Goal: Information Seeking & Learning: Learn about a topic

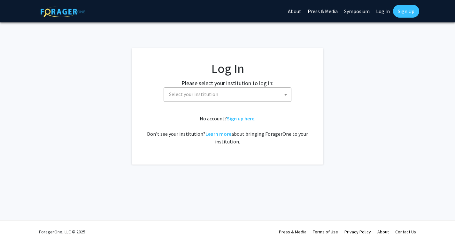
select select
click at [224, 96] on span "Select your institution" at bounding box center [228, 94] width 125 height 13
type input "umd"
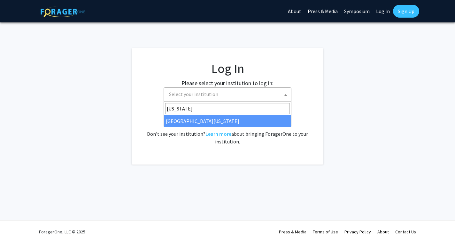
type input "maryland"
select select "31"
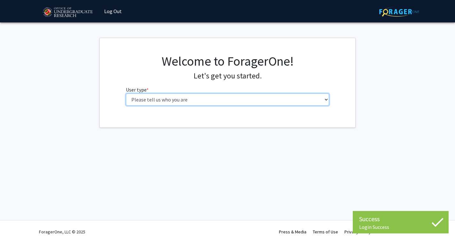
click at [182, 98] on select "Please tell us who you are Undergraduate Student Master's Student Doctoral Cand…" at bounding box center [228, 99] width 204 height 12
select select "1: undergrad"
click at [126, 93] on select "Please tell us who you are Undergraduate Student Master's Student Doctoral Cand…" at bounding box center [228, 99] width 204 height 12
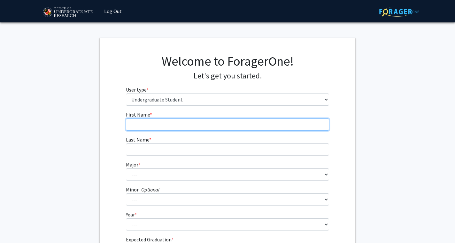
click at [176, 121] on input "First Name * required" at bounding box center [228, 124] width 204 height 12
type input "Iris"
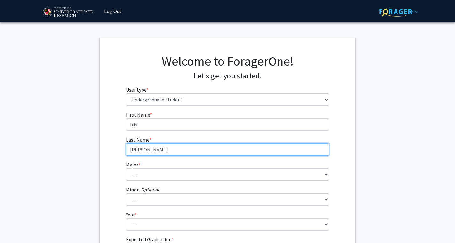
type input "[PERSON_NAME]"
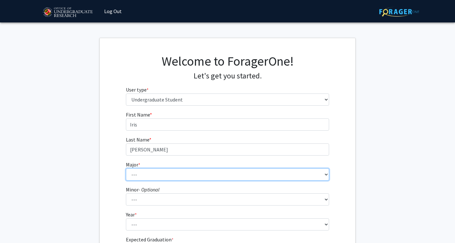
click at [168, 176] on select "--- Accounting Aerospace Engineering African American and Africana Studies Agri…" at bounding box center [228, 174] width 204 height 12
select select "17: 2318"
click at [126, 168] on select "--- Accounting Aerospace Engineering African American and Africana Studies Agri…" at bounding box center [228, 174] width 204 height 12
click at [165, 171] on select "--- Accounting Aerospace Engineering African American and Africana Studies Agri…" at bounding box center [228, 174] width 204 height 12
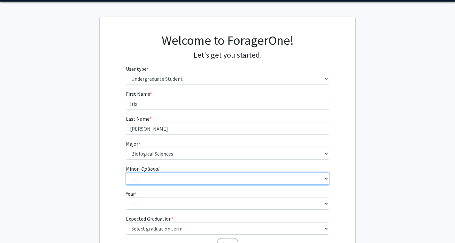
click at [145, 181] on select "--- Actuarial Mathematics Advanced Cybersecurity Experience for Students Africa…" at bounding box center [228, 178] width 204 height 12
select select "77: 1880"
click at [126, 172] on select "--- Actuarial Mathematics Advanced Cybersecurity Experience for Students Africa…" at bounding box center [228, 178] width 204 height 12
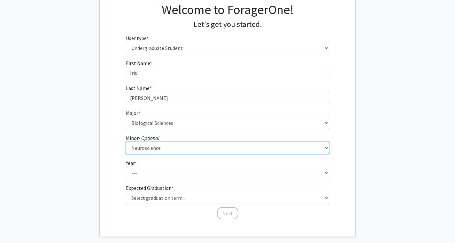
scroll to position [70, 0]
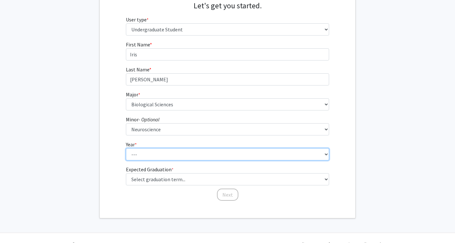
click at [155, 153] on select "--- First-year Sophomore Junior Senior Postbaccalaureate Certificate" at bounding box center [228, 154] width 204 height 12
select select "3: junior"
click at [126, 148] on select "--- First-year Sophomore Junior Senior Postbaccalaureate Certificate" at bounding box center [228, 154] width 204 height 12
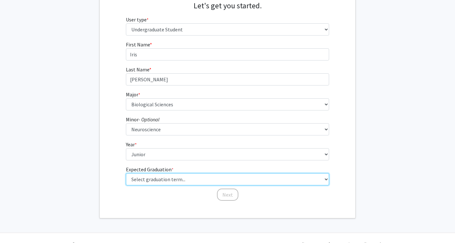
click at [165, 181] on select "Select graduation term... Spring 2025 Summer 2025 Fall 2025 Winter 2025 Spring …" at bounding box center [228, 179] width 204 height 12
select select "9: spring_2027"
click at [126, 173] on select "Select graduation term... Spring 2025 Summer 2025 Fall 2025 Winter 2025 Spring …" at bounding box center [228, 179] width 204 height 12
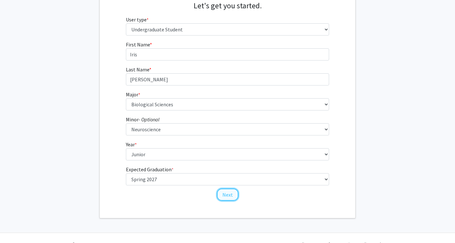
click at [225, 194] on button "Next" at bounding box center [227, 194] width 21 height 12
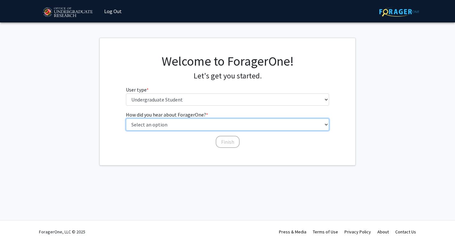
click at [181, 124] on select "Select an option Peer/student recommendation Faculty/staff recommendation Unive…" at bounding box center [228, 124] width 204 height 12
select select "1: peer_recommendation"
click at [126, 118] on select "Select an option Peer/student recommendation Faculty/staff recommendation Unive…" at bounding box center [228, 124] width 204 height 12
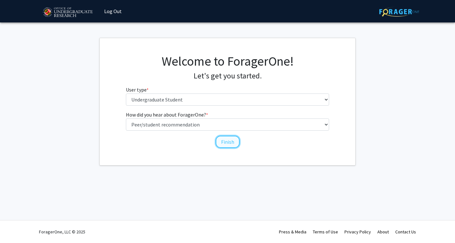
click at [228, 141] on button "Finish" at bounding box center [228, 141] width 24 height 12
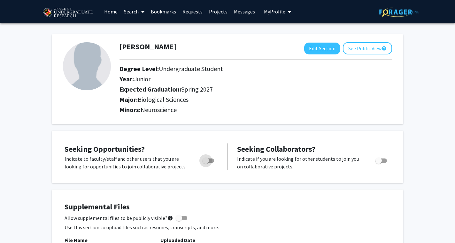
click at [205, 162] on span "Toggle" at bounding box center [206, 160] width 6 height 6
click at [205, 163] on input "Are you actively seeking opportunities?" at bounding box center [205, 163] width 0 height 0
checkbox input "true"
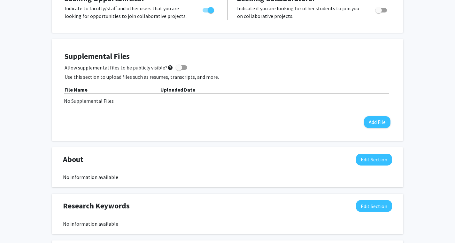
scroll to position [150, 0]
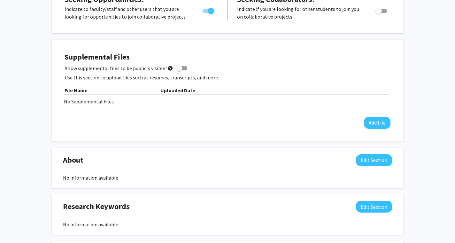
click at [178, 69] on span at bounding box center [179, 68] width 6 height 6
click at [179, 70] on input "Allow supplemental files to be publicly visible? help" at bounding box center [179, 70] width 0 height 0
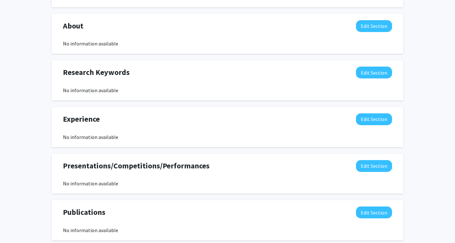
scroll to position [247, 0]
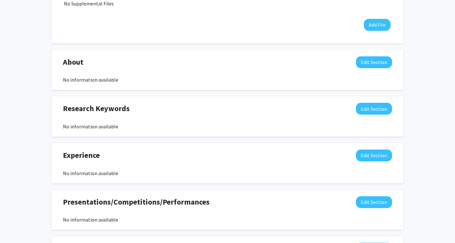
checkbox input "false"
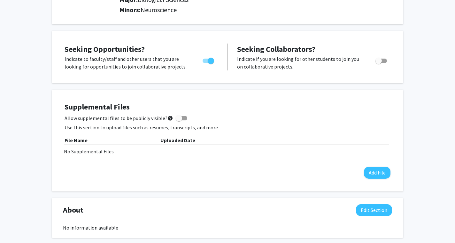
scroll to position [0, 0]
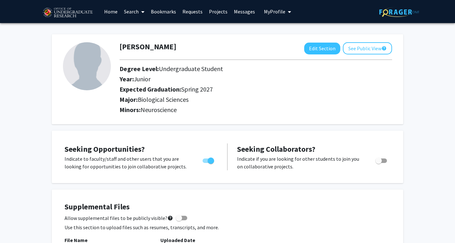
click at [131, 12] on link "Search" at bounding box center [134, 11] width 27 height 22
click at [139, 27] on span "Faculty/Staff" at bounding box center [144, 29] width 47 height 13
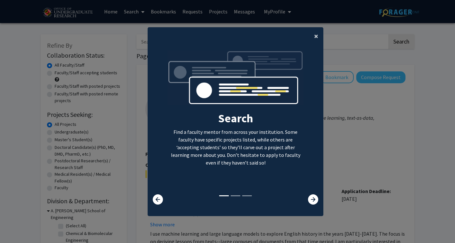
click at [314, 37] on button "×" at bounding box center [316, 36] width 14 height 18
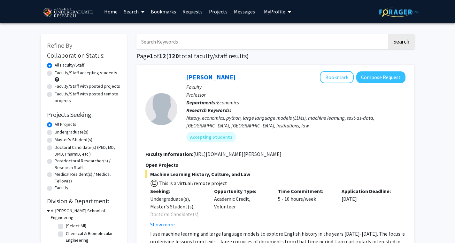
click at [193, 40] on input "Search Keywords" at bounding box center [261, 41] width 251 height 15
type input "c"
type input "genetics"
click at [388, 34] on button "Search" at bounding box center [401, 41] width 26 height 15
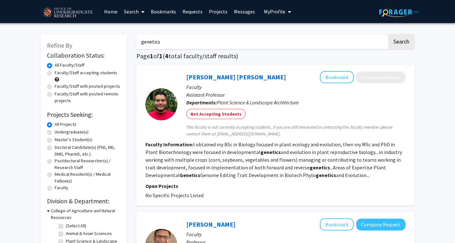
click at [84, 135] on label "Undergraduate(s)" at bounding box center [72, 131] width 34 height 7
click at [59, 133] on input "Undergraduate(s)" at bounding box center [57, 130] width 4 height 4
radio input "true"
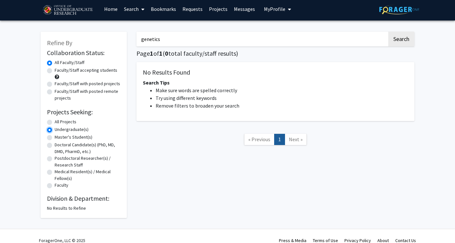
scroll to position [5, 0]
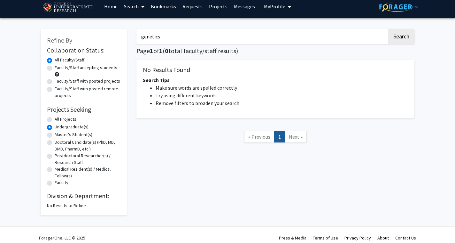
click at [67, 119] on label "All Projects" at bounding box center [66, 119] width 22 height 7
click at [59, 119] on input "All Projects" at bounding box center [57, 118] width 4 height 4
radio input "true"
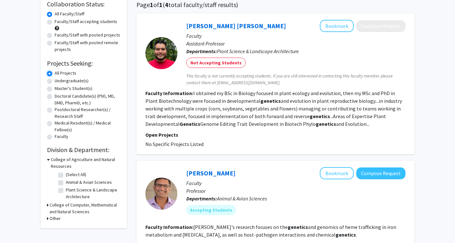
scroll to position [50, 0]
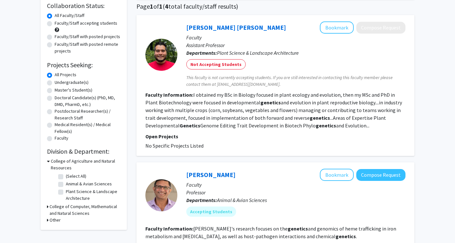
click at [55, 24] on label "Faculty/Staff accepting students" at bounding box center [86, 23] width 63 height 7
click at [55, 24] on input "Faculty/Staff accepting students" at bounding box center [57, 22] width 4 height 4
radio input "true"
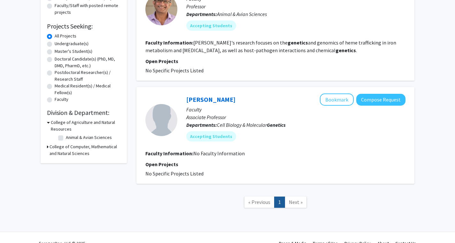
scroll to position [87, 0]
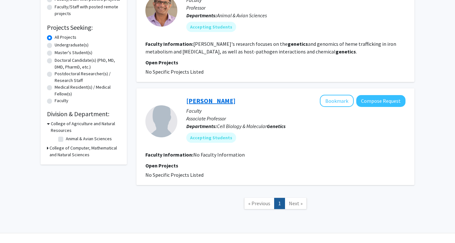
click at [192, 99] on link "[PERSON_NAME]" at bounding box center [210, 100] width 49 height 8
